Goal: Check status: Check status

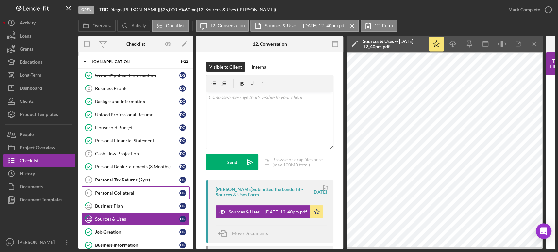
scroll to position [109, 0]
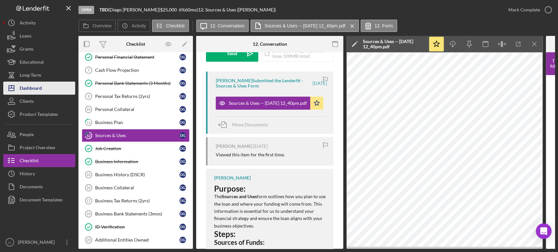
click at [48, 94] on button "Icon/Dashboard Dashboard" at bounding box center [39, 88] width 72 height 13
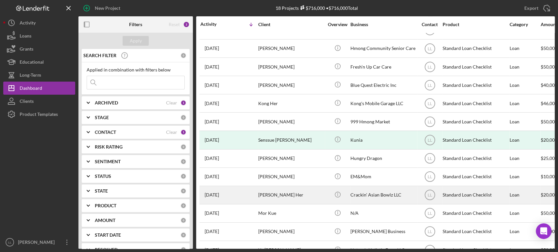
scroll to position [120, 0]
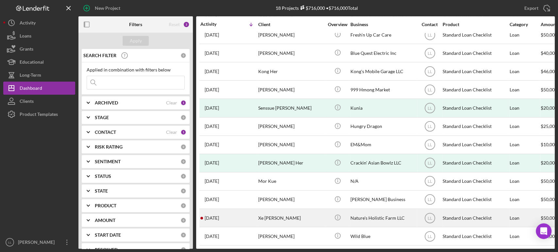
click at [255, 213] on div "[DATE] Xe [PERSON_NAME]" at bounding box center [228, 218] width 57 height 17
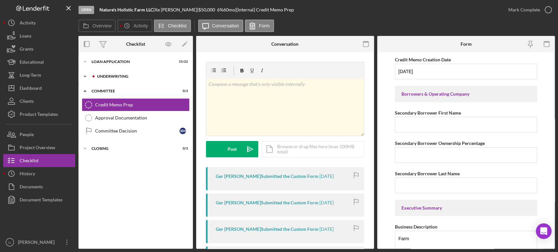
click at [104, 77] on div "Icon/Expander Underwriting 0 / 11" at bounding box center [135, 76] width 114 height 13
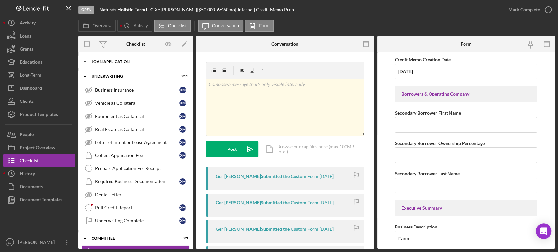
click at [122, 62] on div "Loan Application" at bounding box center [138, 62] width 93 height 4
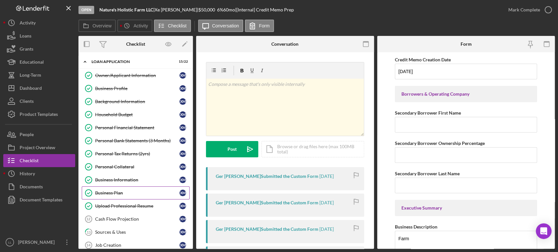
click at [136, 194] on div "Business Plan" at bounding box center [137, 193] width 84 height 5
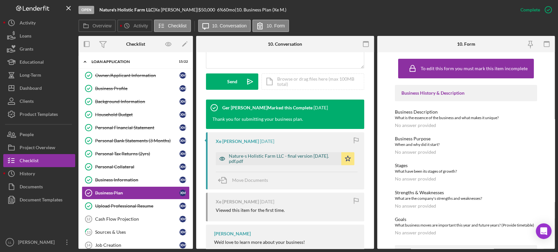
scroll to position [215, 0]
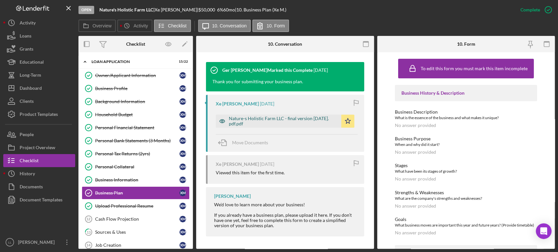
click at [273, 121] on div "Nature-s Holistic Farm LLC - final version [DATE]. pdf.pdf" at bounding box center [283, 121] width 109 height 10
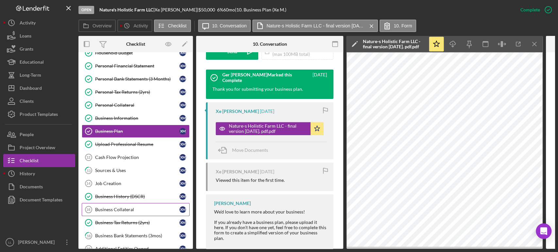
scroll to position [109, 0]
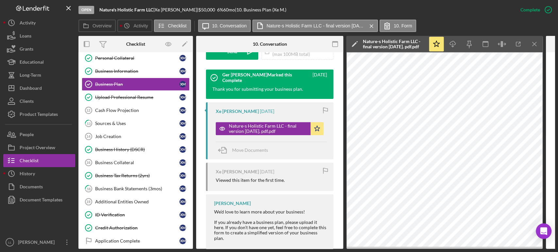
click at [133, 125] on link "13 Sources & Uses X M" at bounding box center [136, 123] width 108 height 13
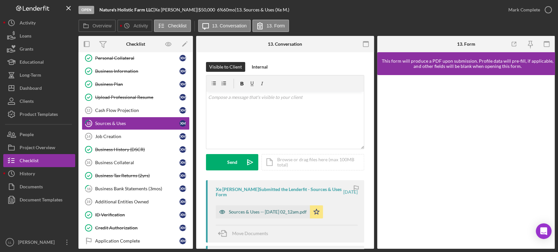
drag, startPoint x: 144, startPoint y: 123, endPoint x: 299, endPoint y: 210, distance: 177.6
click at [299, 210] on div "Sources & Uses -- [DATE] 02_12am.pdf" at bounding box center [263, 212] width 94 height 13
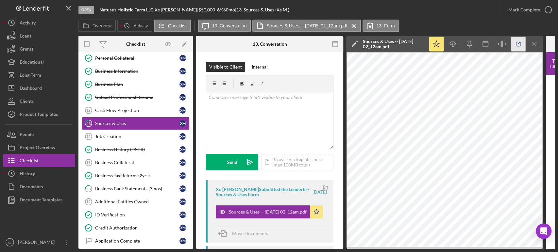
click at [518, 43] on icon "button" at bounding box center [518, 44] width 15 height 15
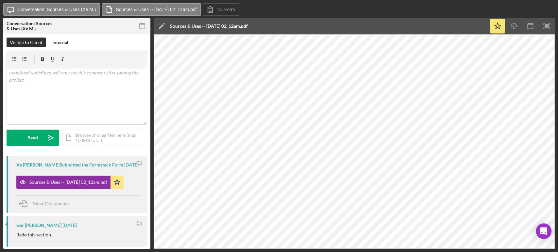
click at [143, 28] on icon "button" at bounding box center [142, 26] width 15 height 15
